Goal: Check status

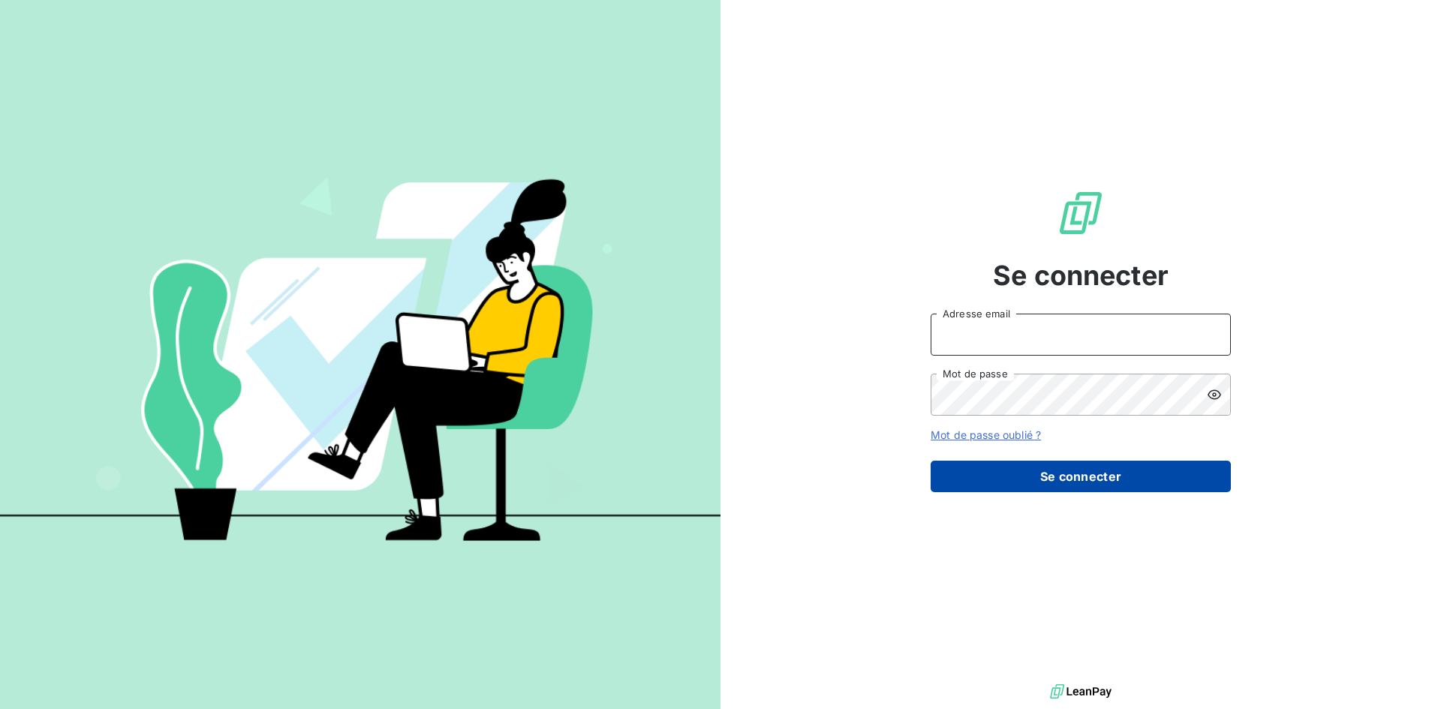
type input "[PERSON_NAME][EMAIL_ADDRESS][DOMAIN_NAME]"
click at [1057, 483] on button "Se connecter" at bounding box center [1081, 477] width 300 height 32
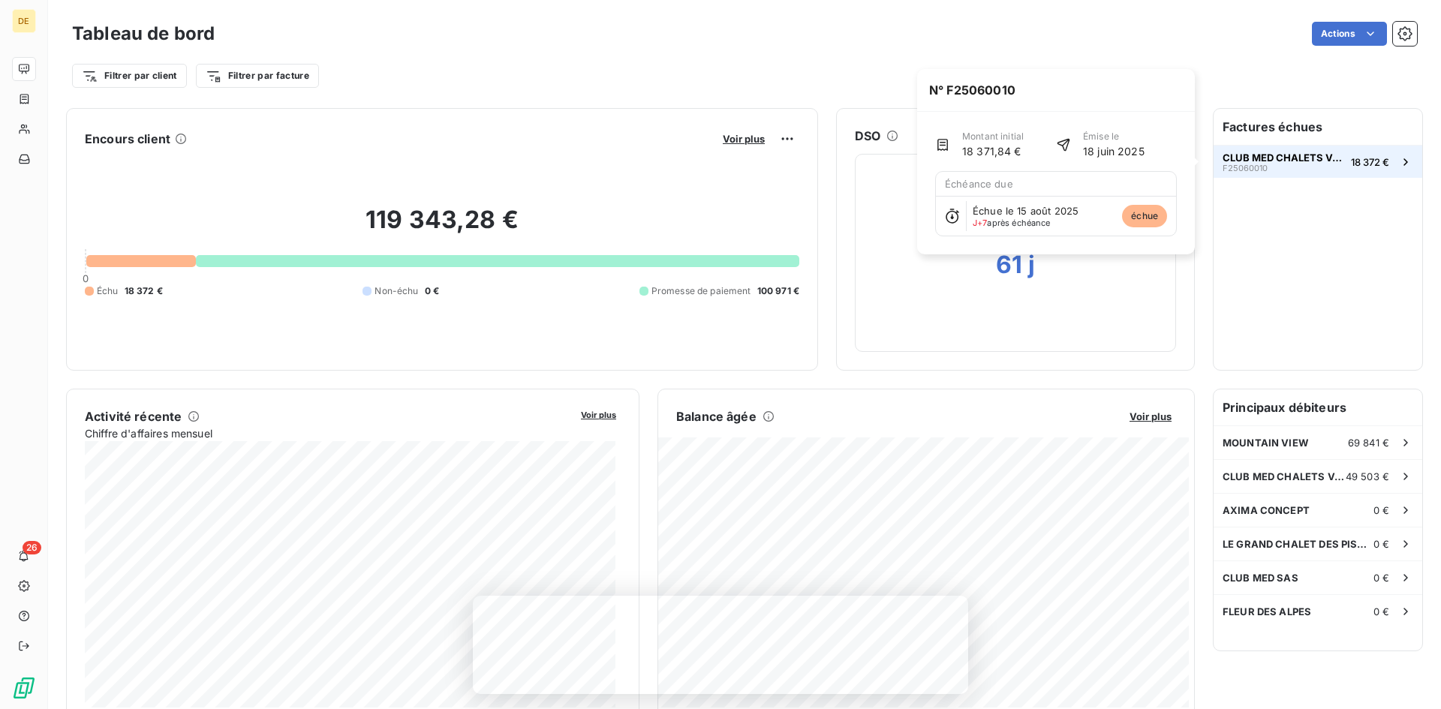
click at [1284, 170] on div "CLUB MED CHALETS VALMOREL F25060010" at bounding box center [1284, 162] width 122 height 21
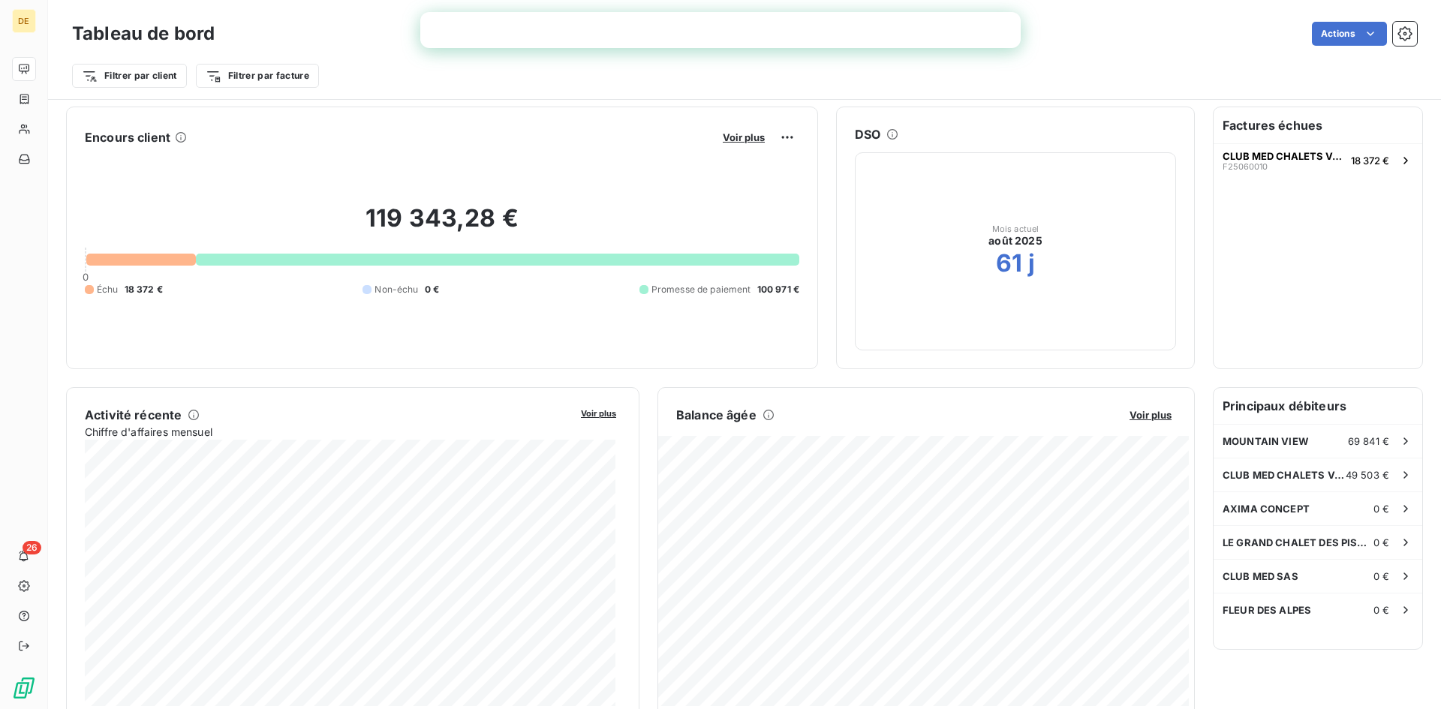
scroll to position [227, 0]
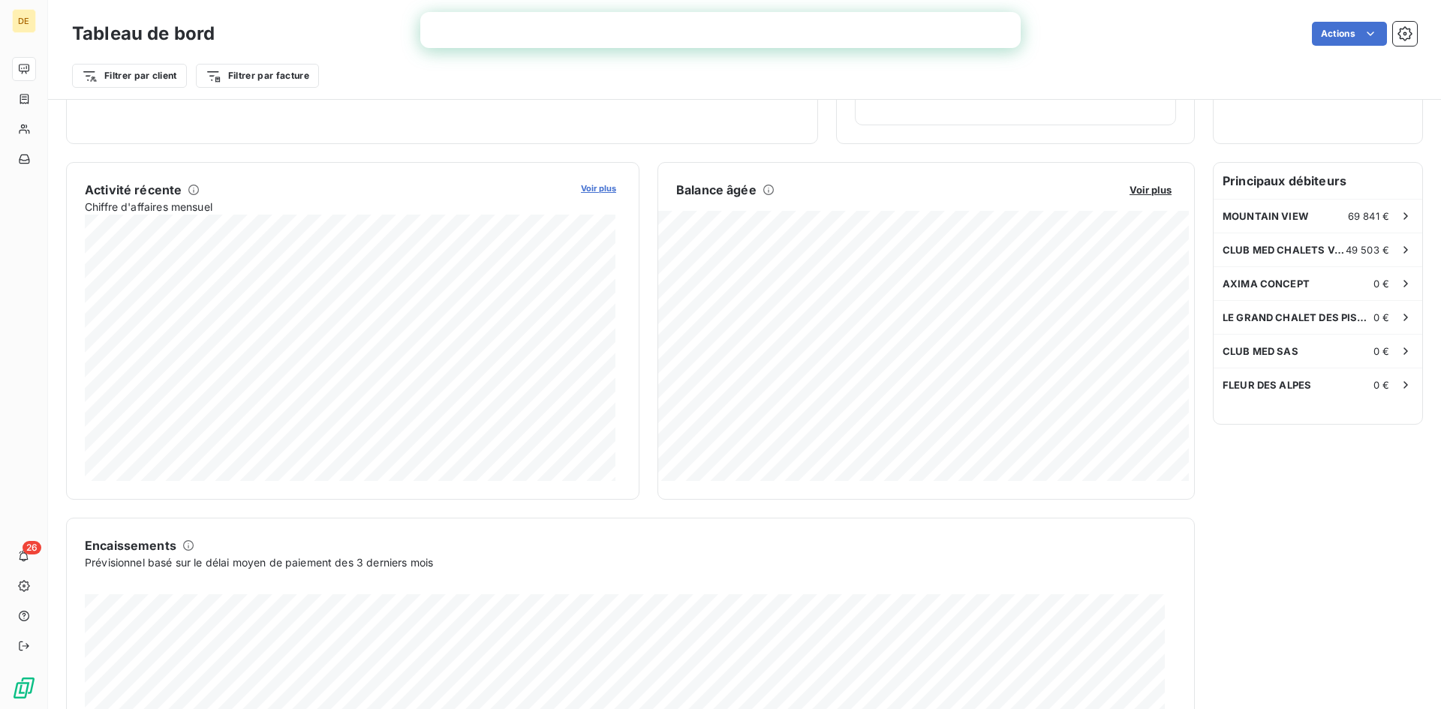
click at [595, 187] on span "Voir plus" at bounding box center [598, 188] width 35 height 11
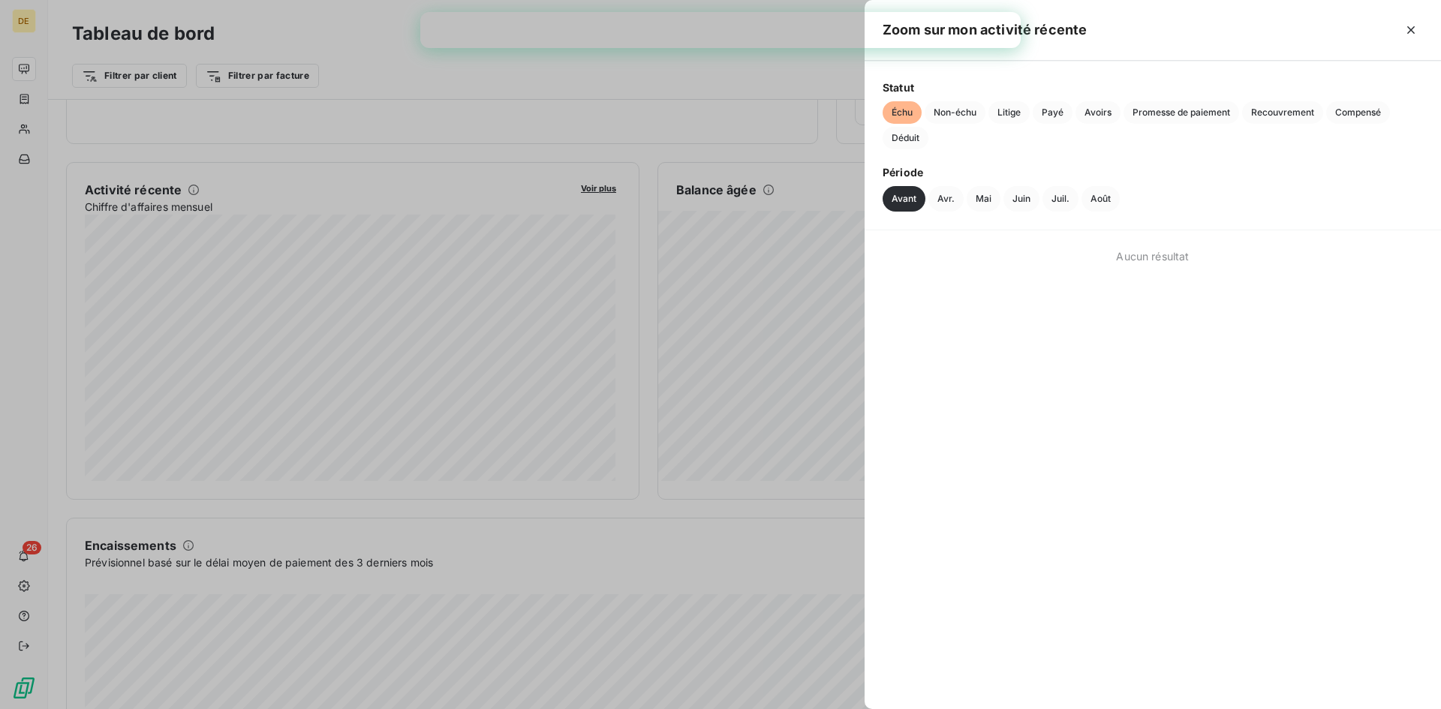
click at [906, 204] on button "Avant" at bounding box center [904, 199] width 43 height 26
click at [949, 202] on button "Avr." at bounding box center [946, 199] width 35 height 26
click at [992, 200] on button "Mai" at bounding box center [984, 199] width 34 height 26
click at [1060, 198] on button "Juil." at bounding box center [1061, 199] width 36 height 26
click at [1104, 191] on button "Août" at bounding box center [1101, 199] width 38 height 26
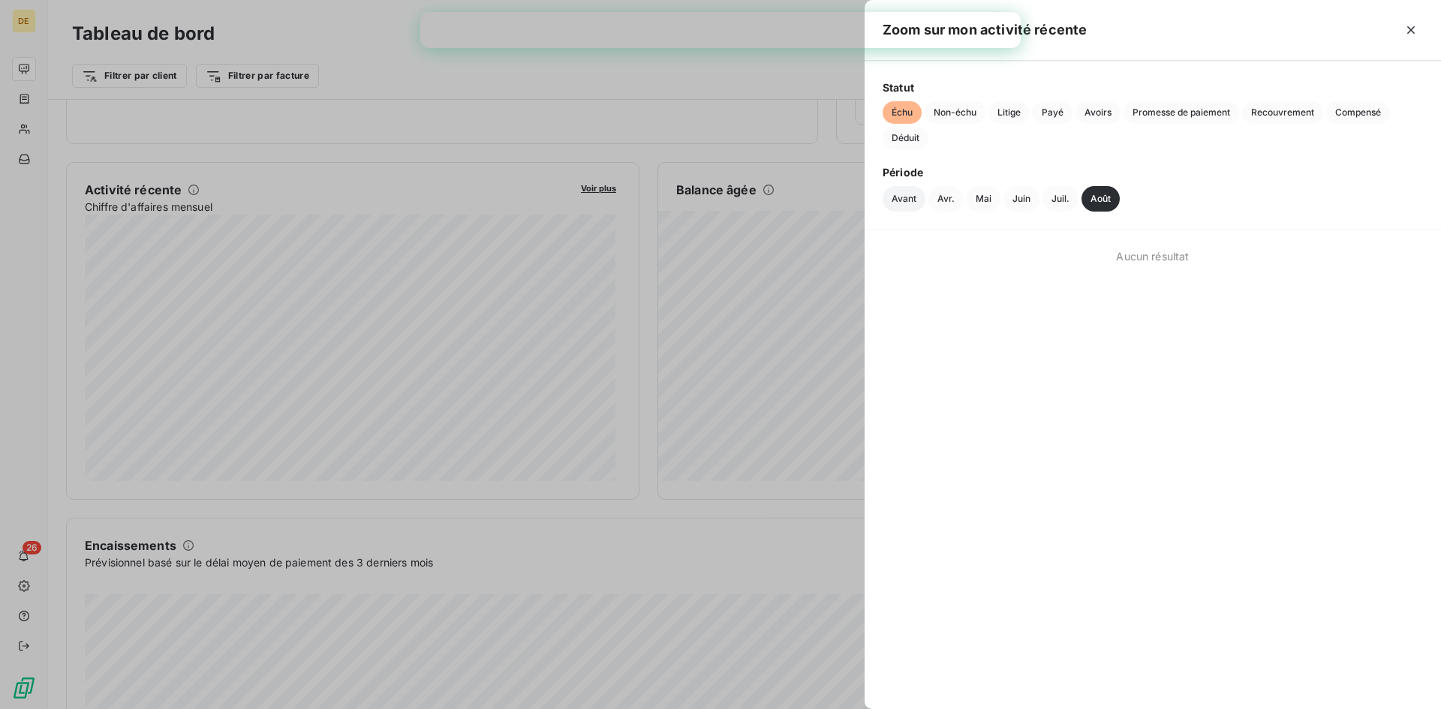
click at [908, 197] on button "Avant" at bounding box center [904, 199] width 43 height 26
click at [958, 115] on span "Non-échu" at bounding box center [955, 112] width 61 height 23
click at [1016, 113] on span "Litige" at bounding box center [1009, 112] width 41 height 23
click at [1053, 113] on span "Payé" at bounding box center [1053, 112] width 40 height 23
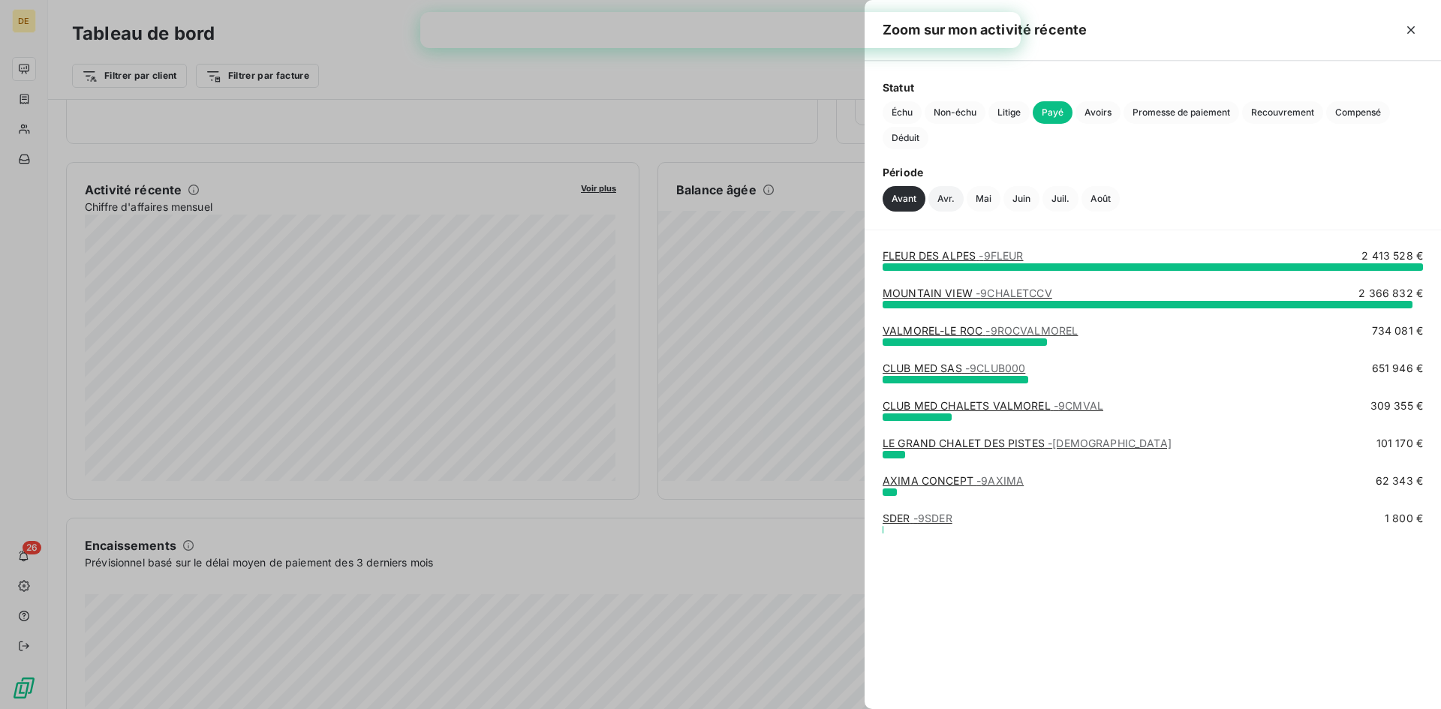
click at [943, 200] on button "Avr." at bounding box center [946, 199] width 35 height 26
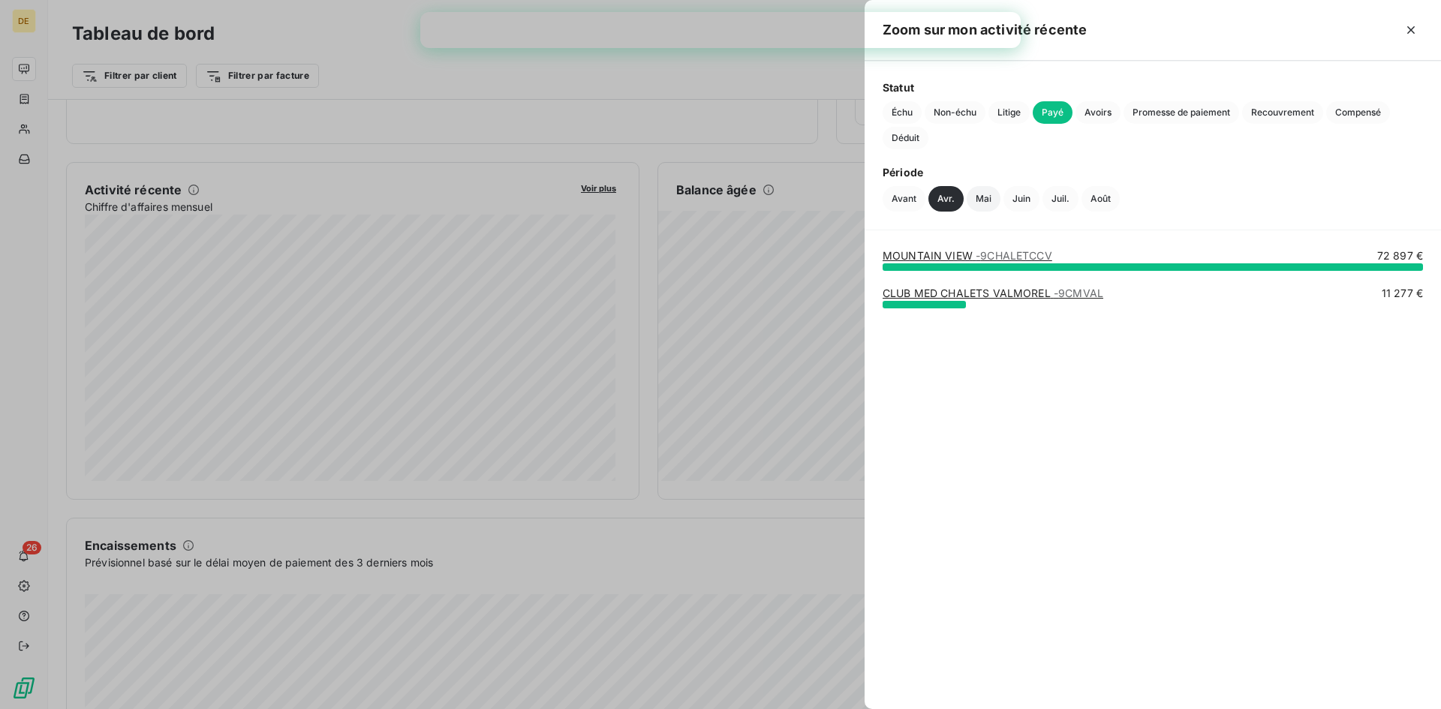
click at [984, 197] on button "Mai" at bounding box center [984, 199] width 34 height 26
click at [1016, 197] on button "Juin" at bounding box center [1022, 199] width 36 height 26
click at [1056, 197] on button "Juil." at bounding box center [1061, 199] width 36 height 26
click at [1096, 197] on button "Août" at bounding box center [1101, 199] width 38 height 26
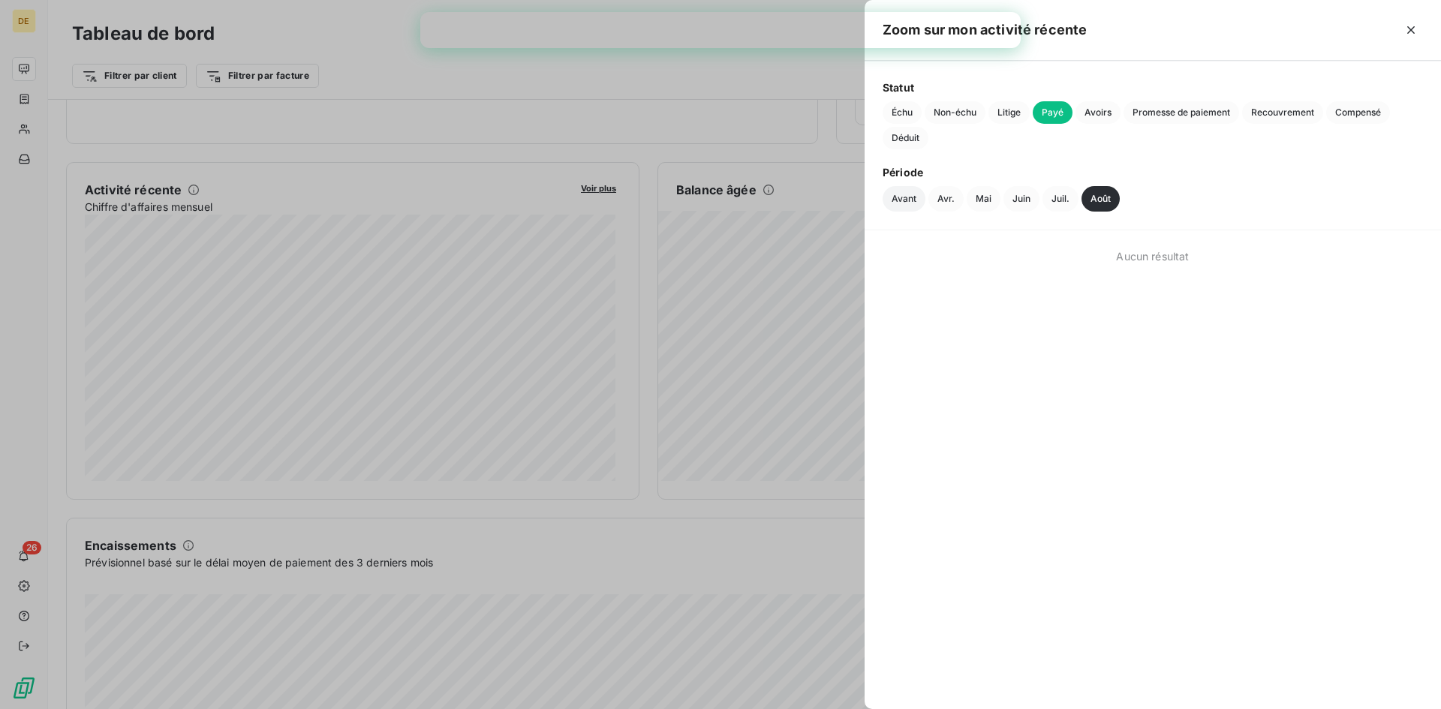
click at [905, 193] on button "Avant" at bounding box center [904, 199] width 43 height 26
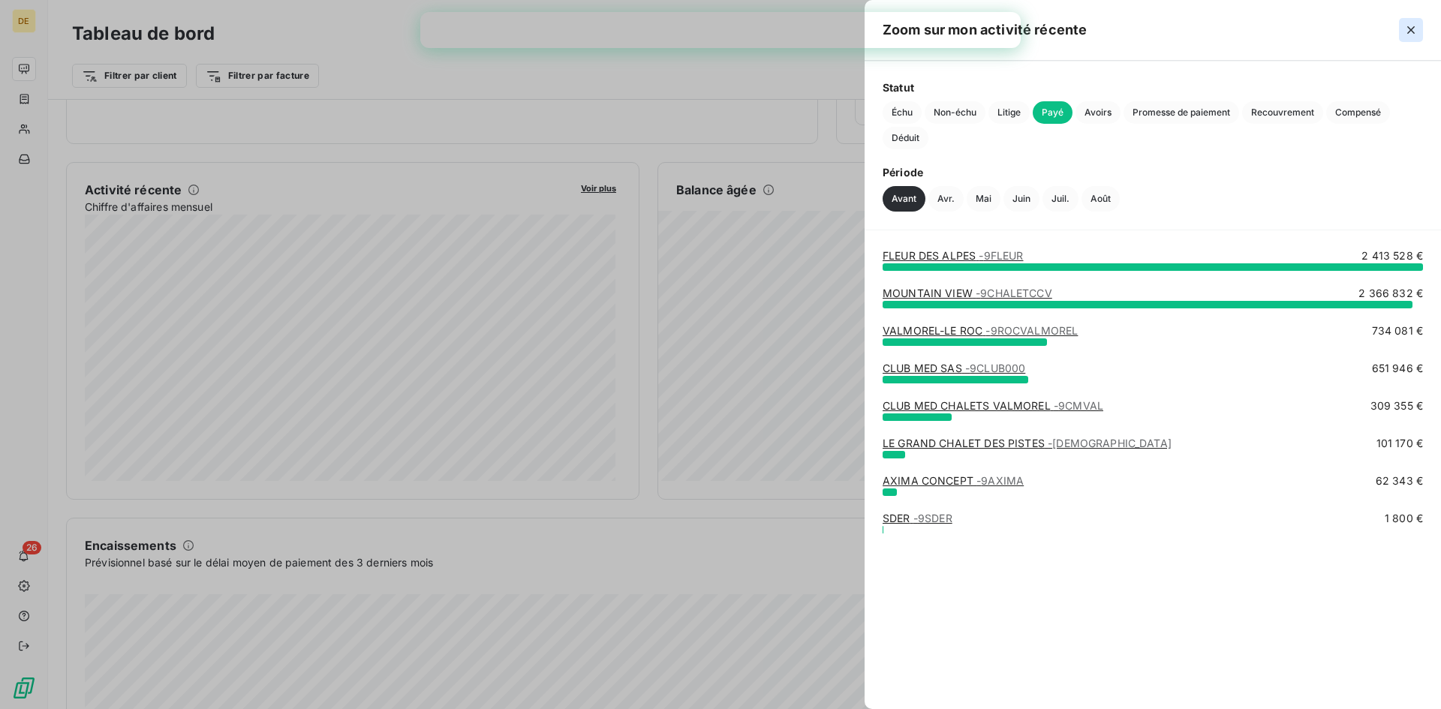
click at [1403, 32] on button "button" at bounding box center [1411, 30] width 24 height 24
